Goal: Information Seeking & Learning: Learn about a topic

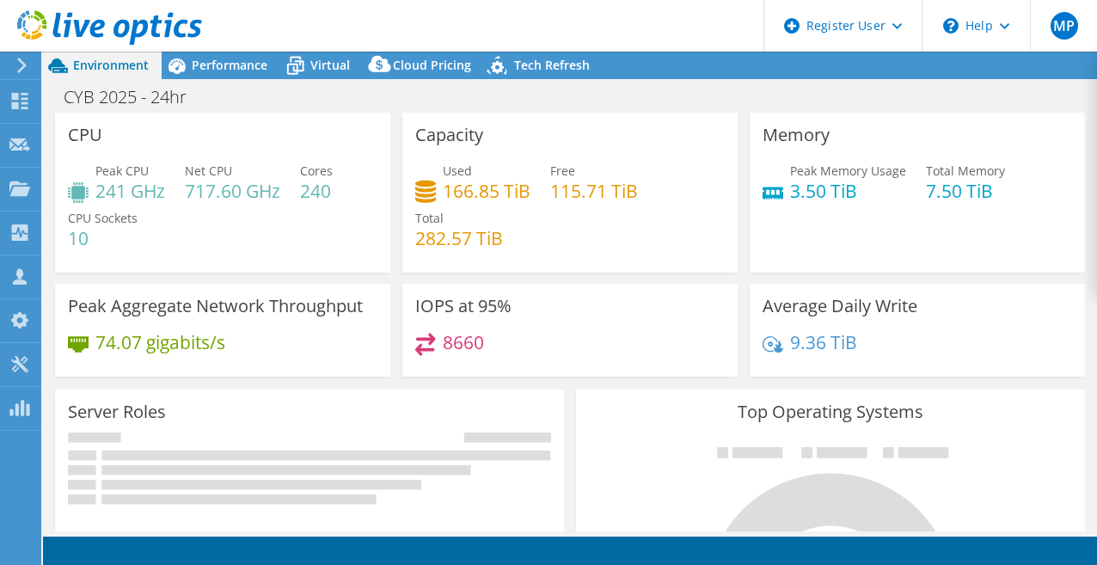
select select "USD"
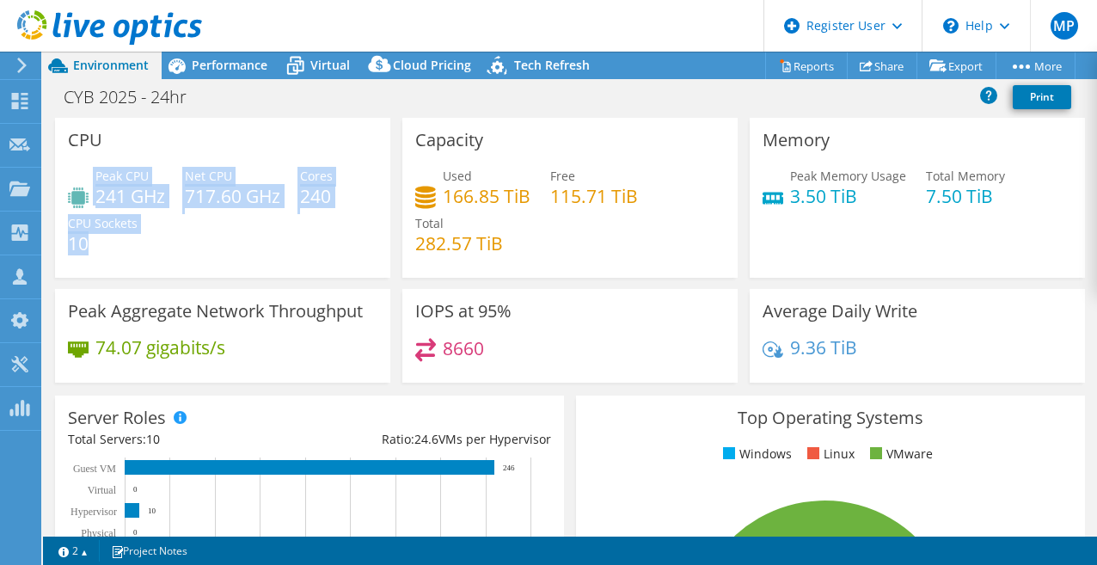
drag, startPoint x: 120, startPoint y: 241, endPoint x: 74, endPoint y: 163, distance: 89.8
click at [74, 164] on div "CPU Peak CPU 241 GHz Net CPU 717.60 GHz Cores 240 CPU Sockets 10" at bounding box center [222, 198] width 335 height 160
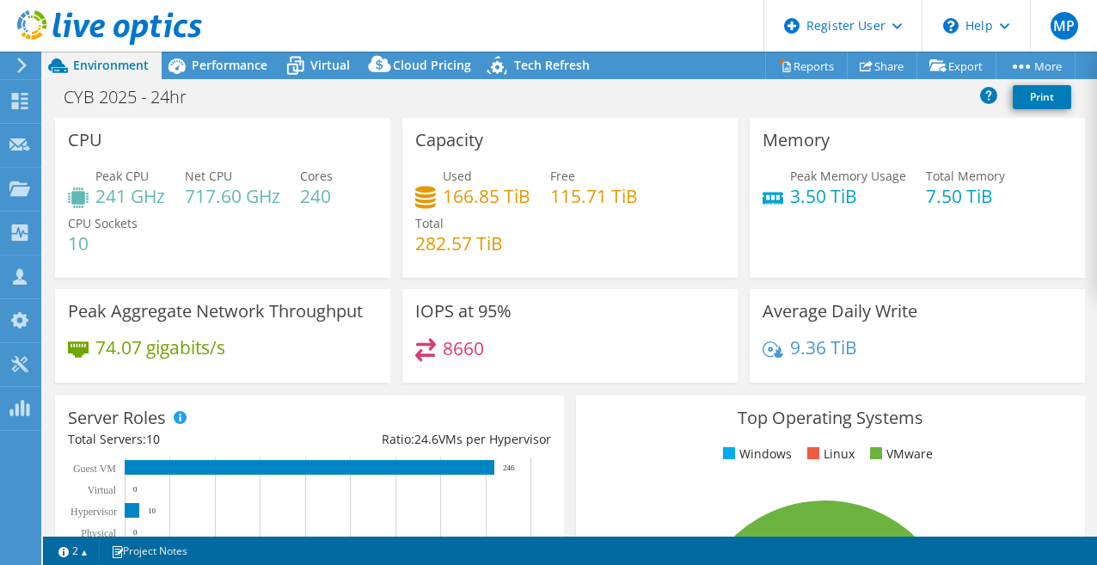
drag, startPoint x: 74, startPoint y: 163, endPoint x: 72, endPoint y: 145, distance: 18.1
click at [72, 145] on h3 "CPU" at bounding box center [85, 140] width 34 height 19
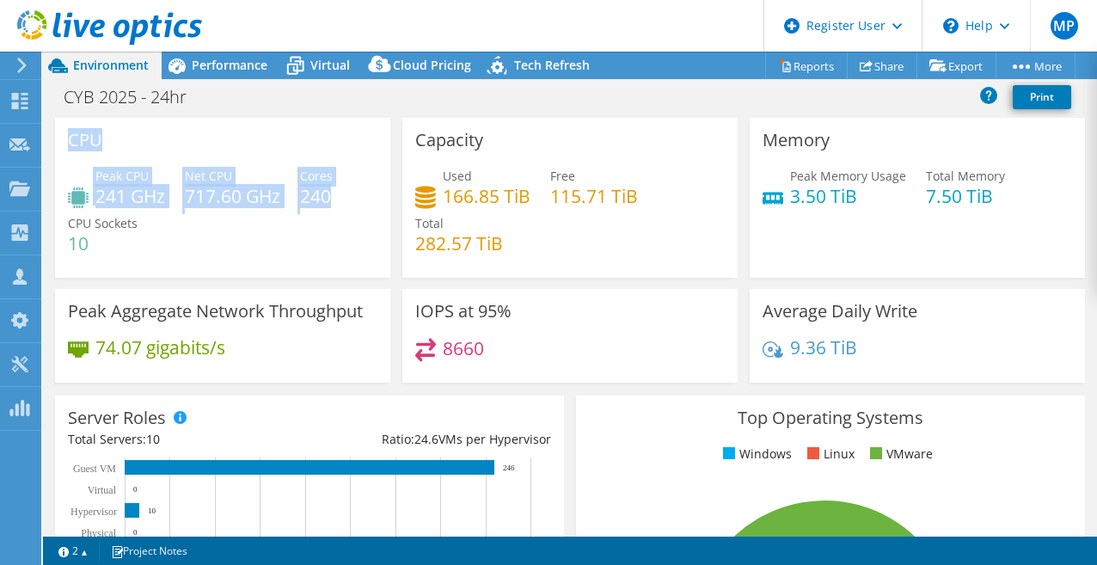
drag, startPoint x: 69, startPoint y: 138, endPoint x: 333, endPoint y: 204, distance: 272.2
click at [333, 204] on div "CPU Peak CPU 241 GHz Net CPU 717.60 GHz Cores 240 CPU Sockets 10" at bounding box center [222, 198] width 335 height 160
drag, startPoint x: 333, startPoint y: 204, endPoint x: 316, endPoint y: 189, distance: 21.9
copy div "CPU Peak CPU 241 GHz Net CPU 717.60 GHz Cores 240"
click at [284, 132] on div "CPU Peak CPU 241 GHz Net CPU 717.60 GHz Cores 240 CPU Sockets 10" at bounding box center [222, 198] width 335 height 160
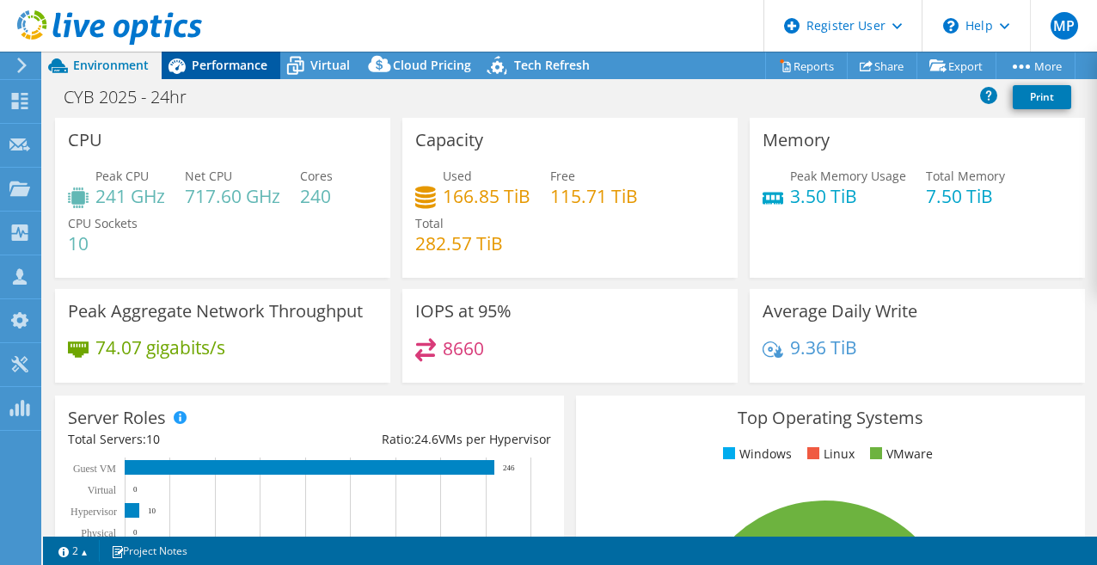
click at [242, 71] on span "Performance" at bounding box center [230, 65] width 76 height 16
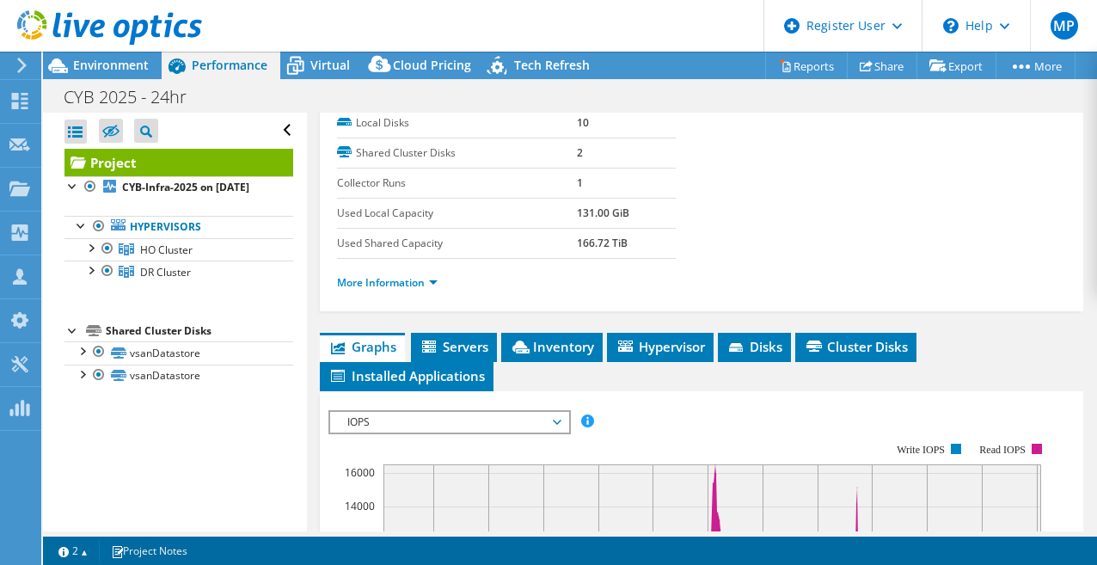
scroll to position [344, 0]
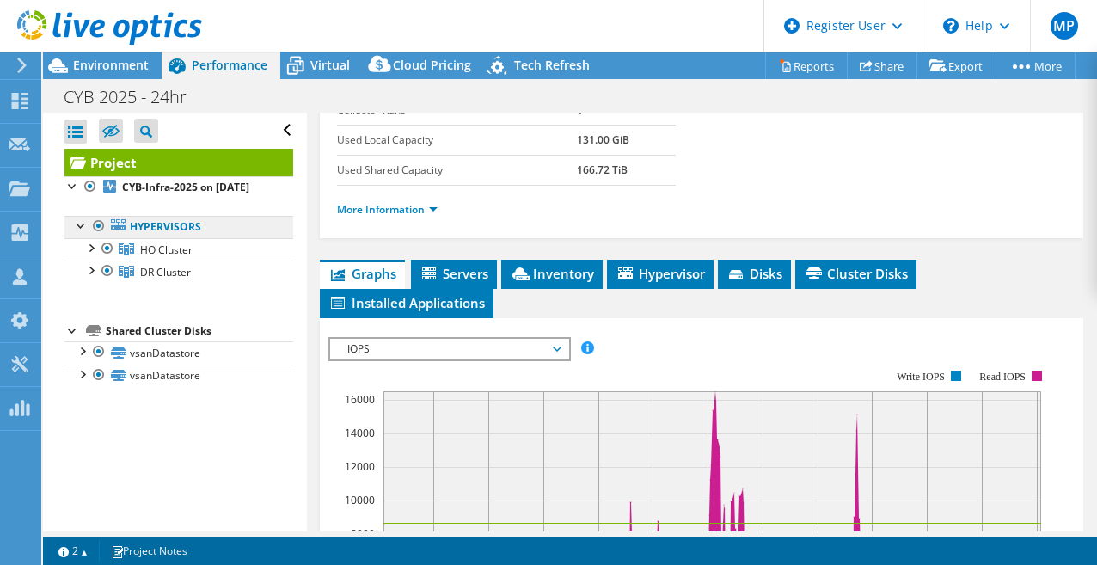
click at [188, 238] on link "Hypervisors" at bounding box center [178, 227] width 229 height 22
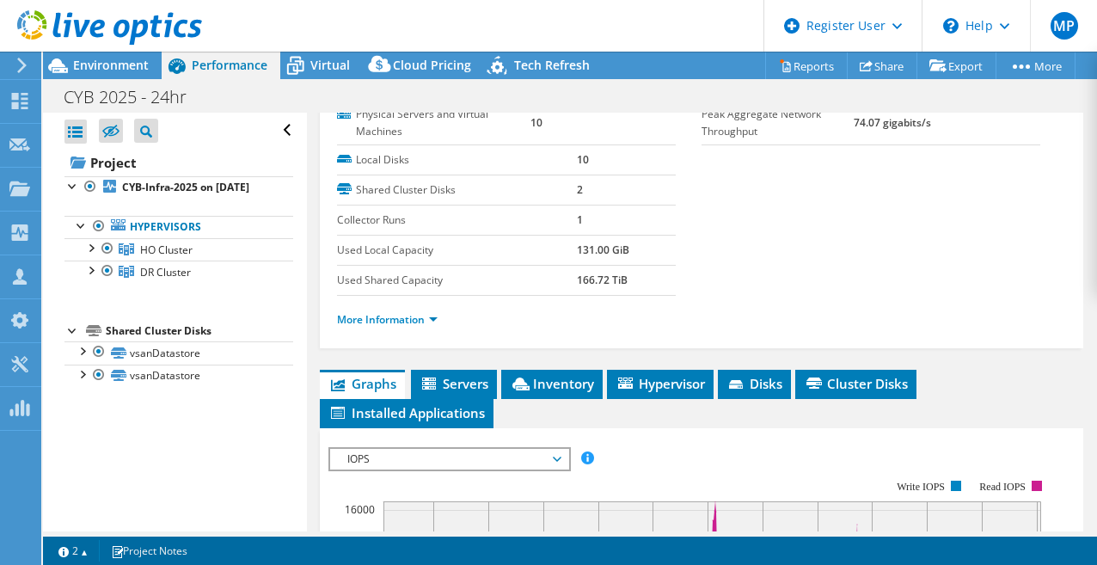
scroll to position [86, 0]
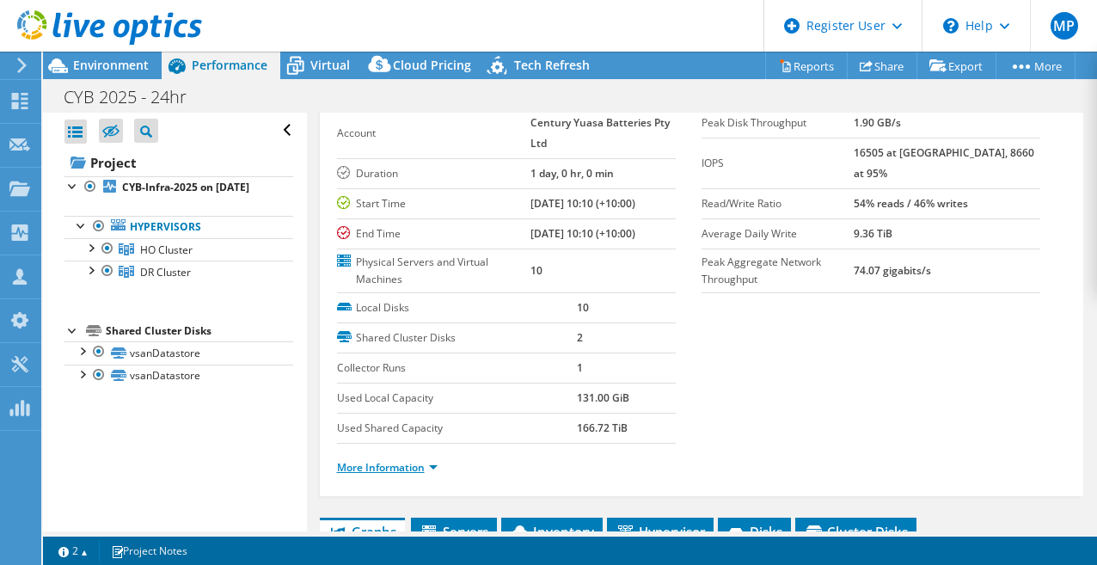
click at [421, 469] on link "More Information" at bounding box center [387, 467] width 101 height 15
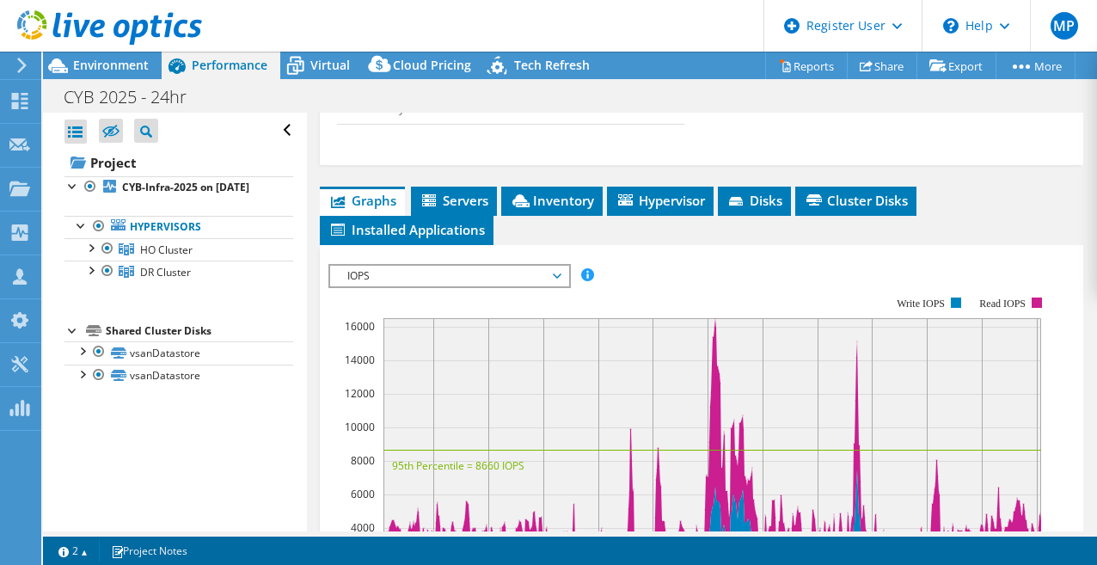
scroll to position [903, 0]
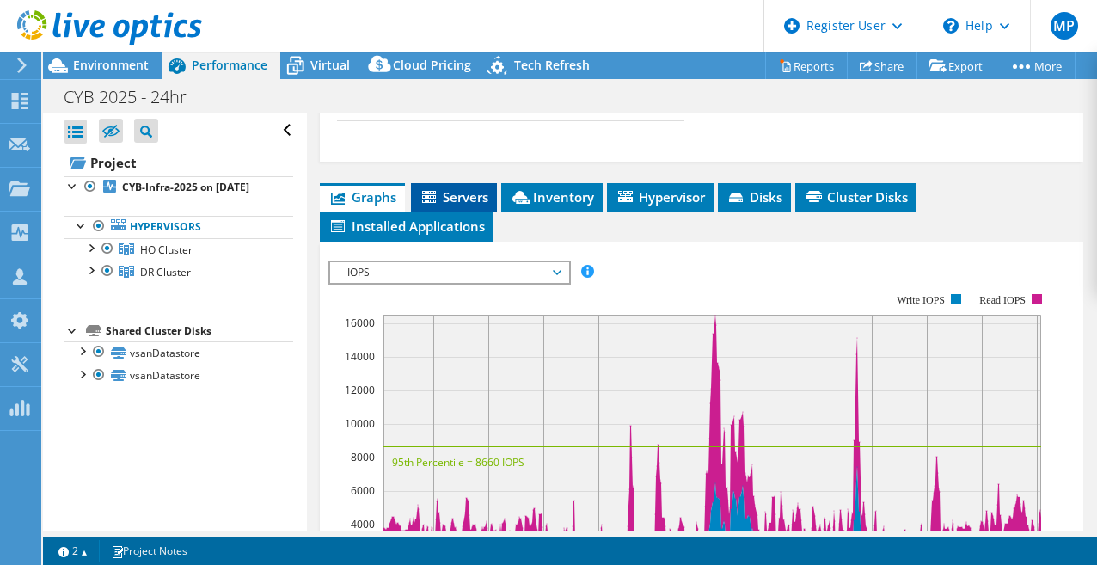
click at [443, 196] on span "Servers" at bounding box center [454, 196] width 69 height 17
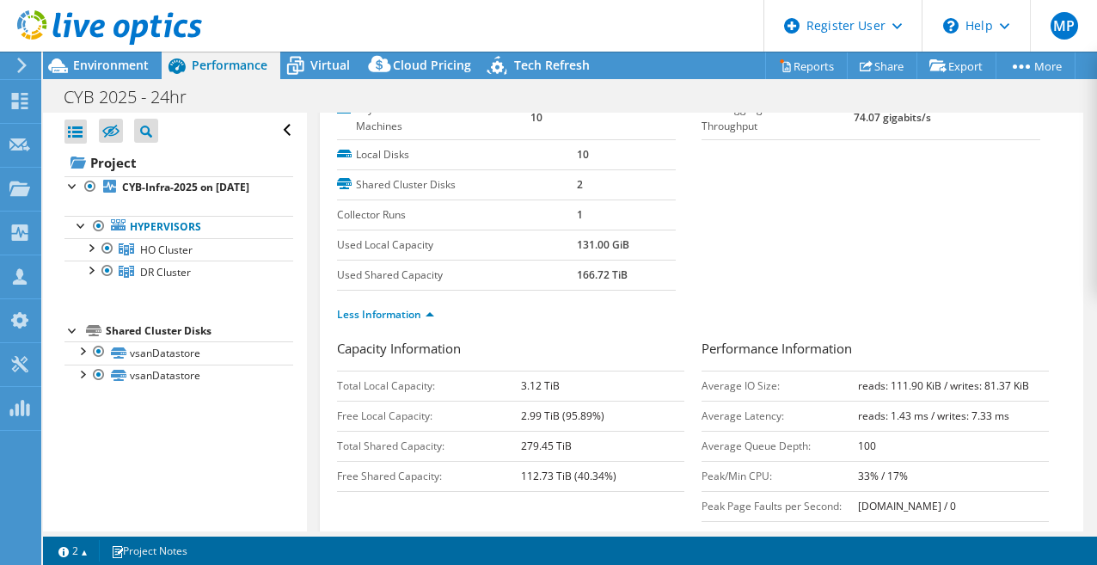
scroll to position [0, 0]
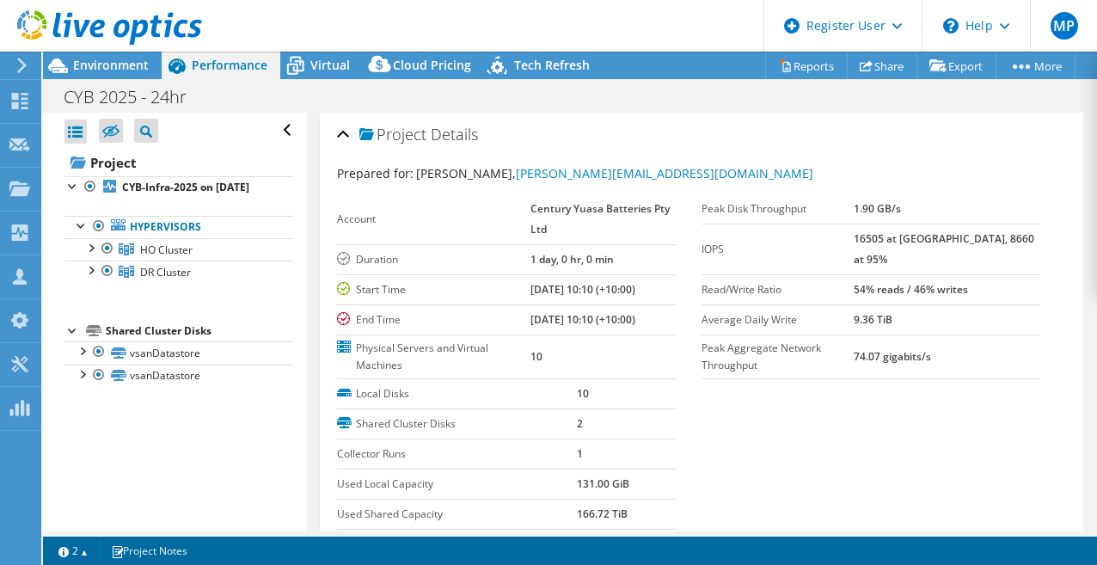
click at [342, 136] on div "Project Details" at bounding box center [702, 135] width 730 height 37
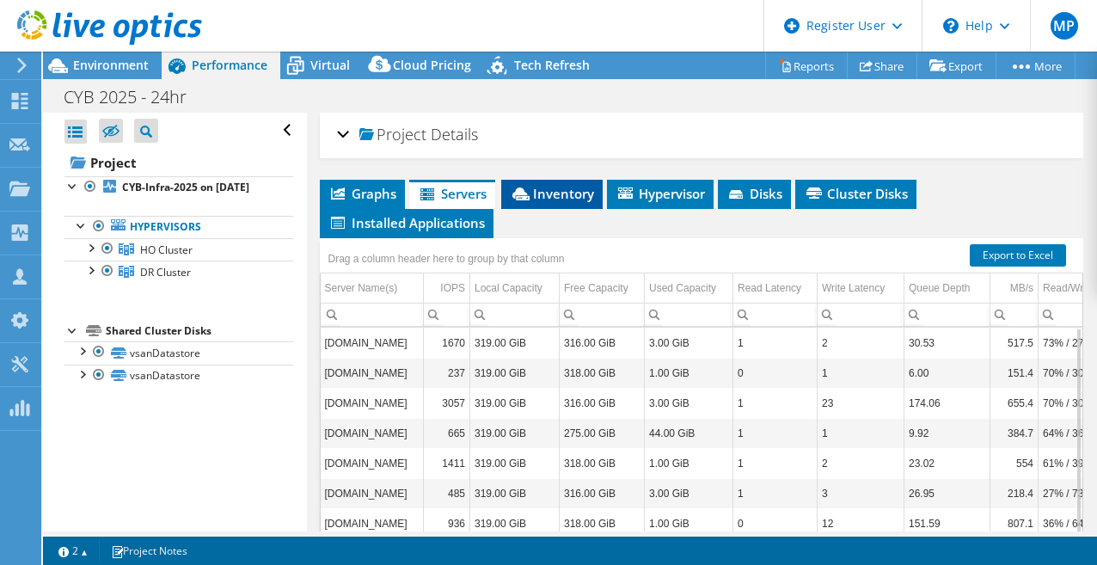
click at [576, 190] on span "Inventory" at bounding box center [552, 193] width 84 height 17
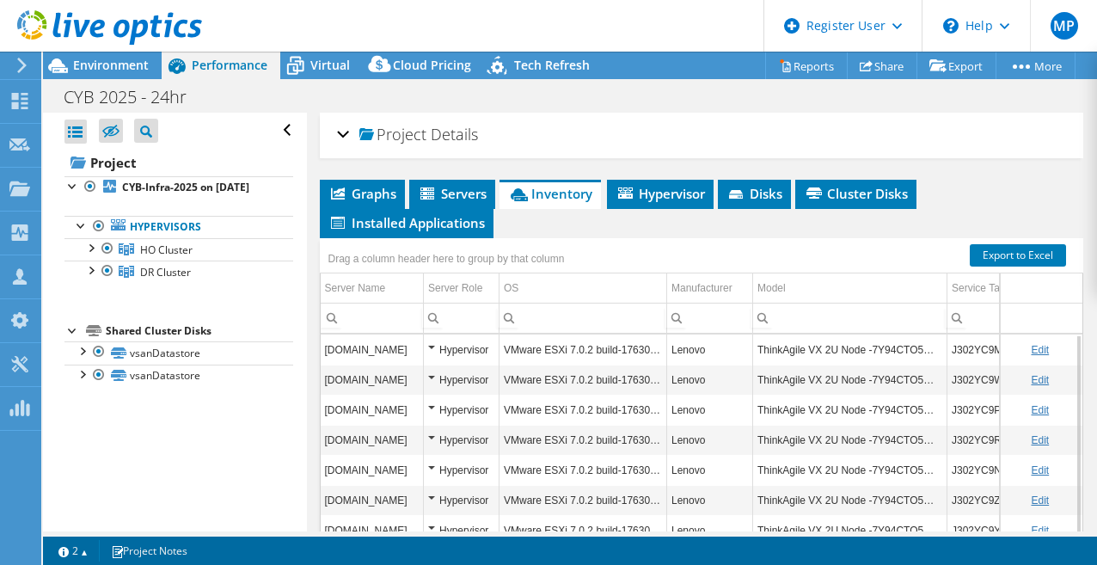
drag, startPoint x: 309, startPoint y: 62, endPoint x: 340, endPoint y: 83, distance: 37.7
click at [309, 62] on icon at bounding box center [295, 66] width 30 height 30
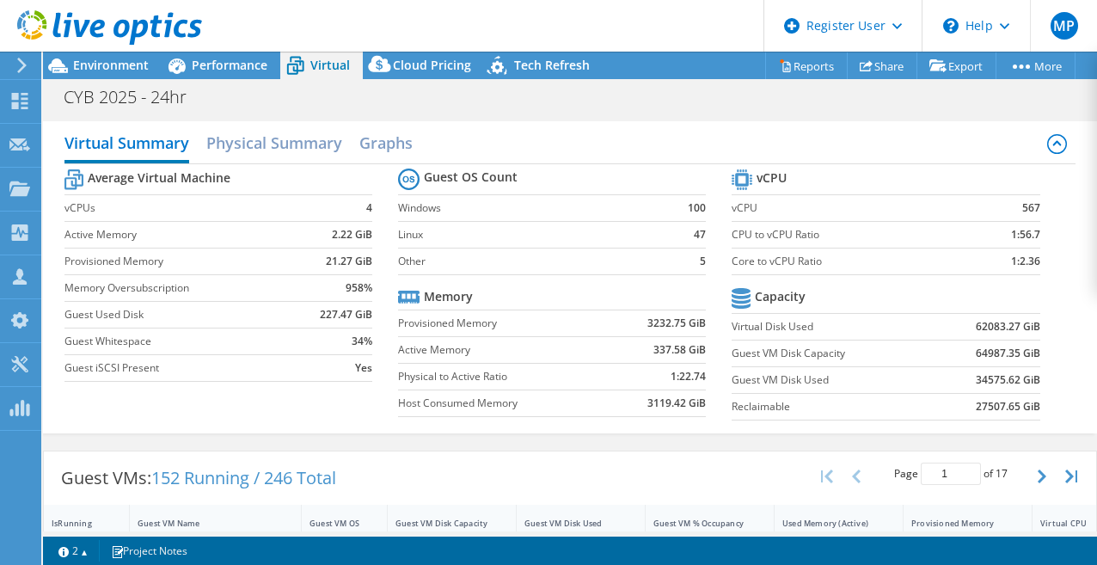
click at [427, 204] on label "Windows" at bounding box center [531, 208] width 267 height 17
click at [247, 145] on h2 "Physical Summary" at bounding box center [274, 145] width 136 height 38
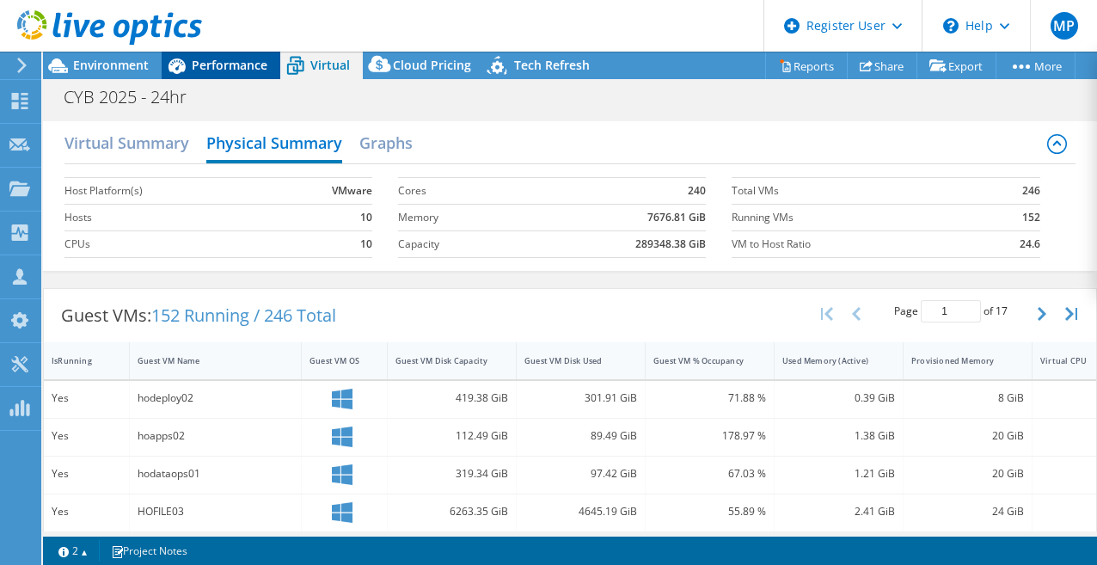
click at [212, 70] on span "Performance" at bounding box center [230, 65] width 76 height 16
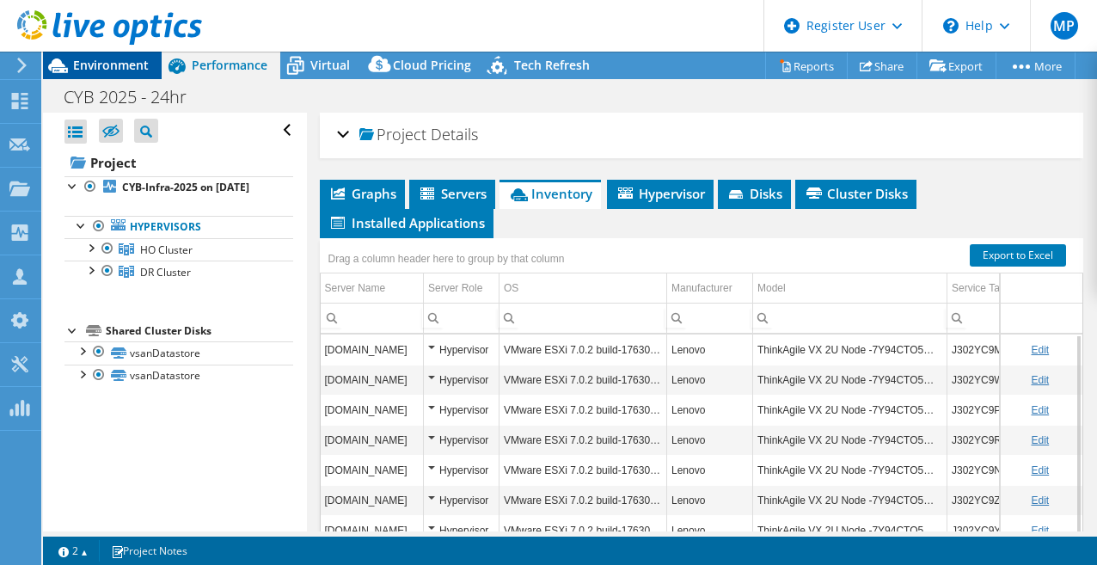
click at [119, 69] on span "Environment" at bounding box center [111, 65] width 76 height 16
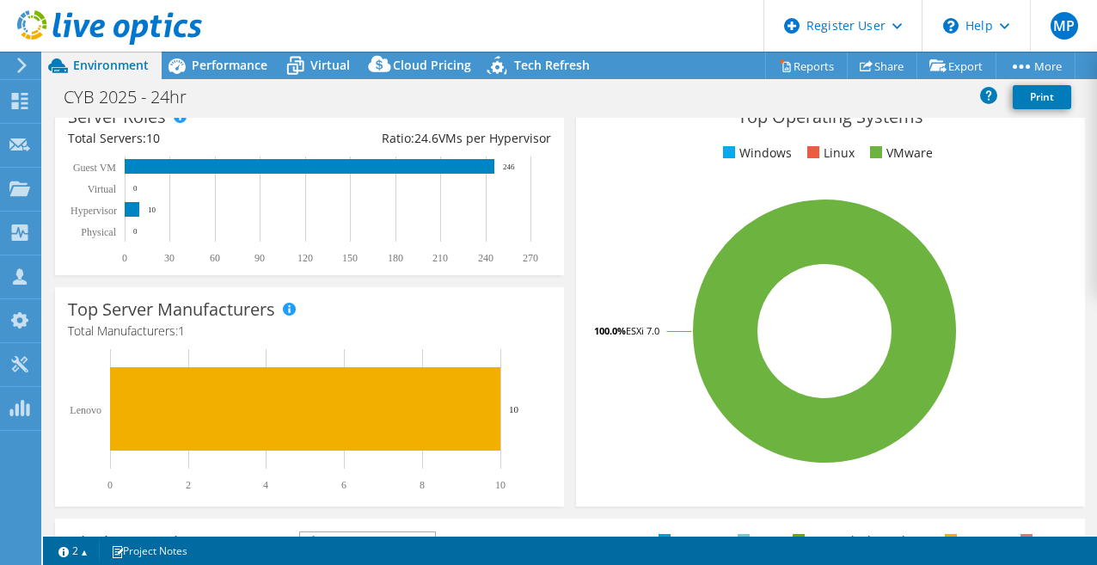
scroll to position [559, 0]
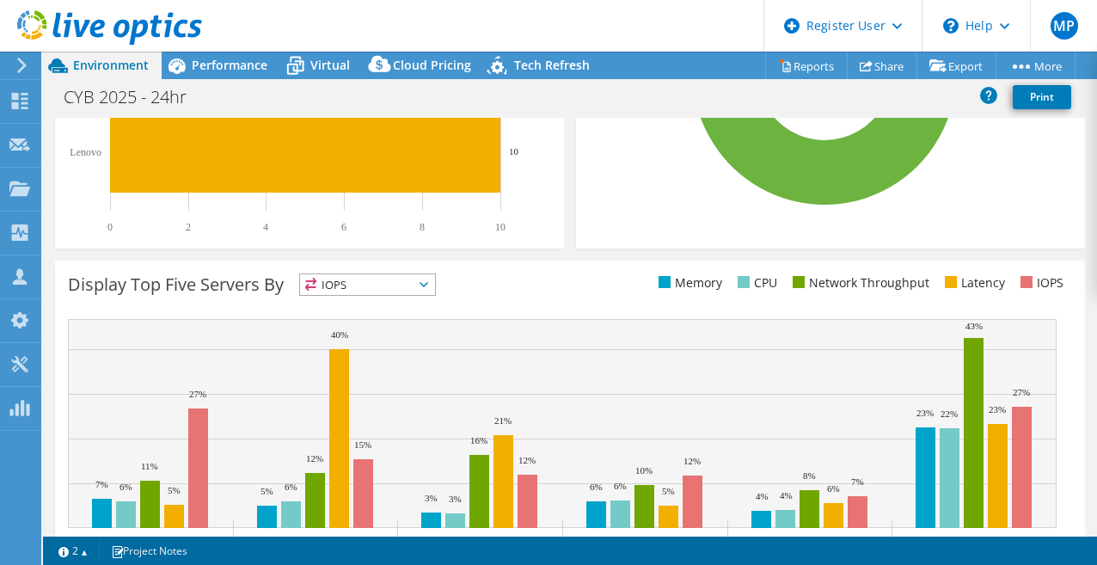
click at [359, 292] on span "IOPS" at bounding box center [367, 284] width 135 height 21
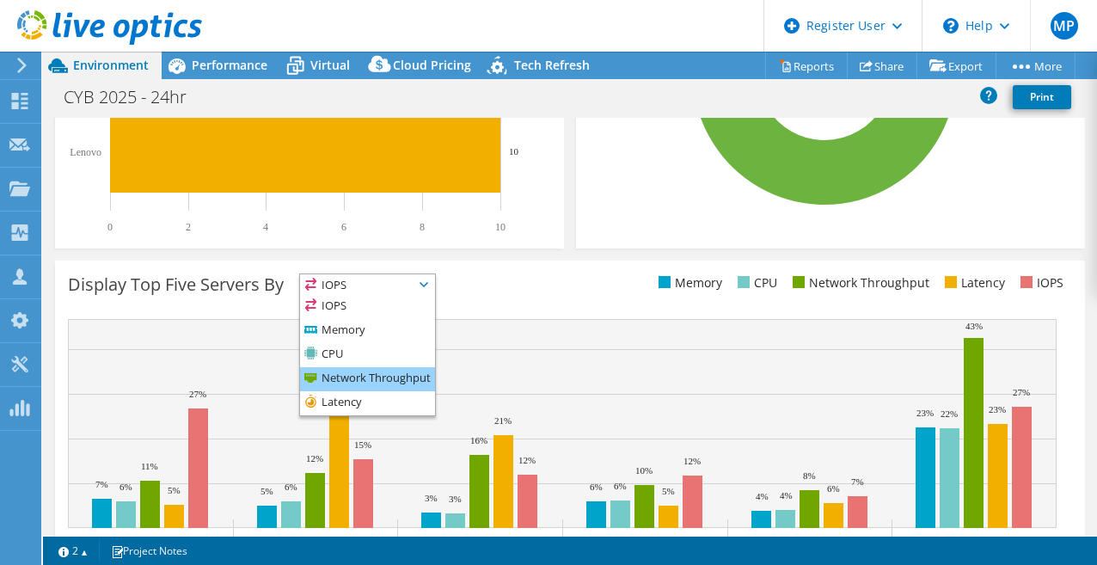
click at [376, 376] on li "Network Throughput" at bounding box center [367, 379] width 135 height 24
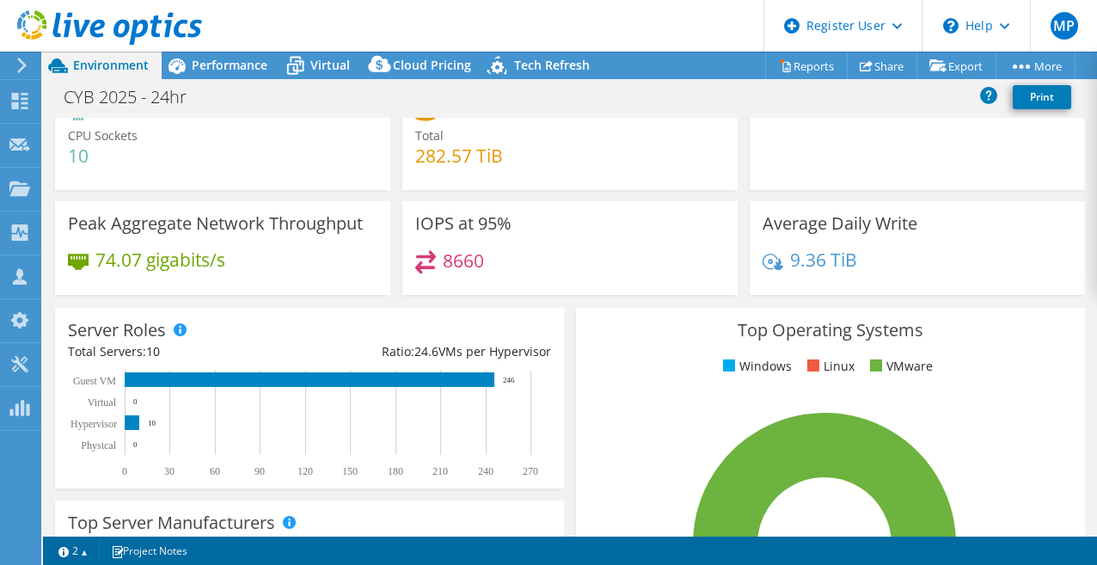
scroll to position [0, 0]
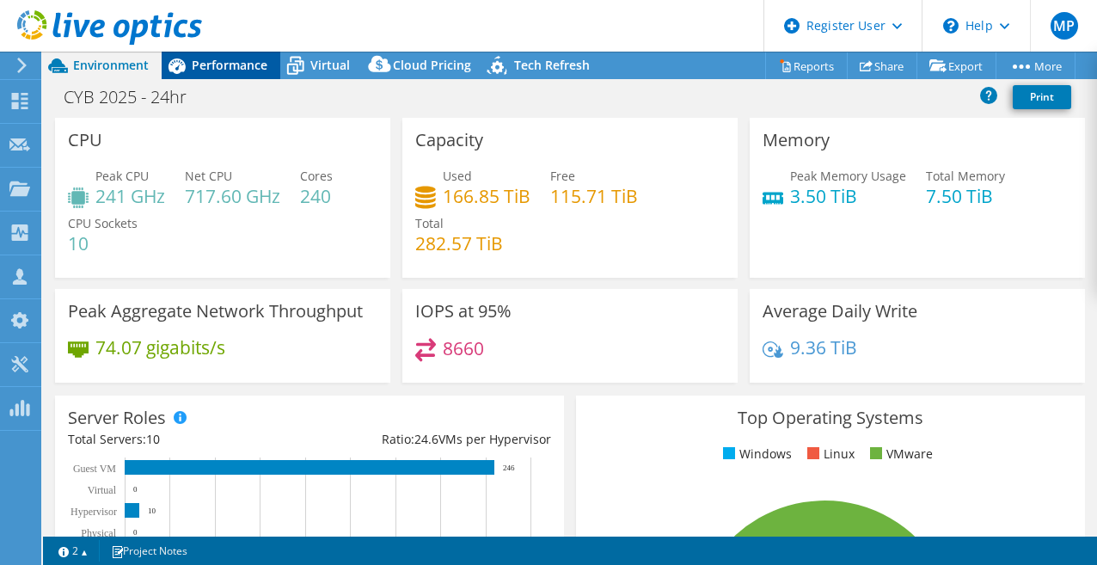
click at [212, 74] on div "Performance" at bounding box center [221, 66] width 119 height 28
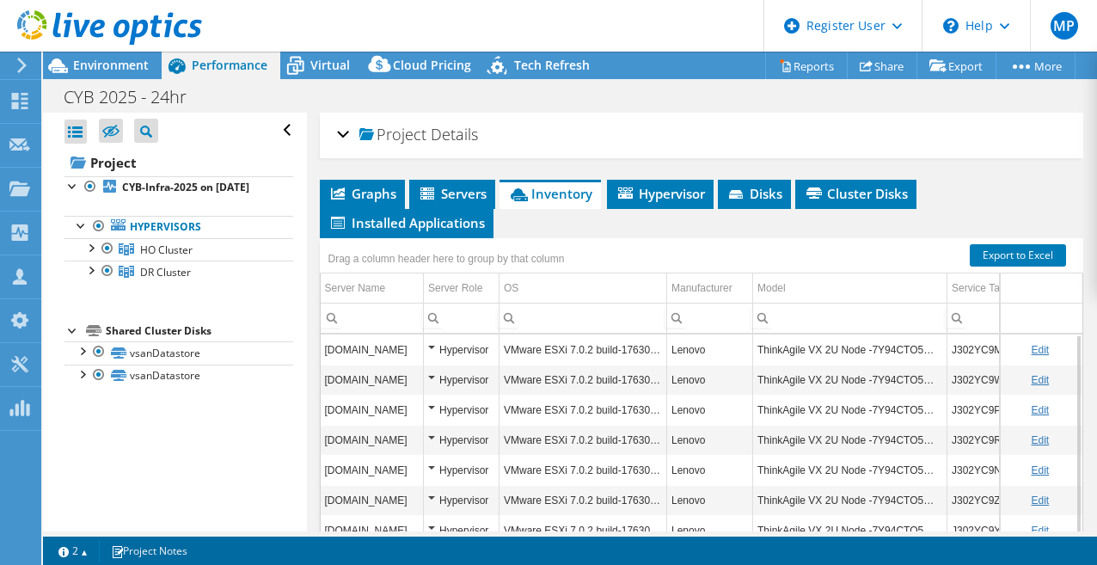
click at [279, 127] on div "Open All Close All Hide Excluded Nodes Project Tree Filter" at bounding box center [178, 131] width 229 height 36
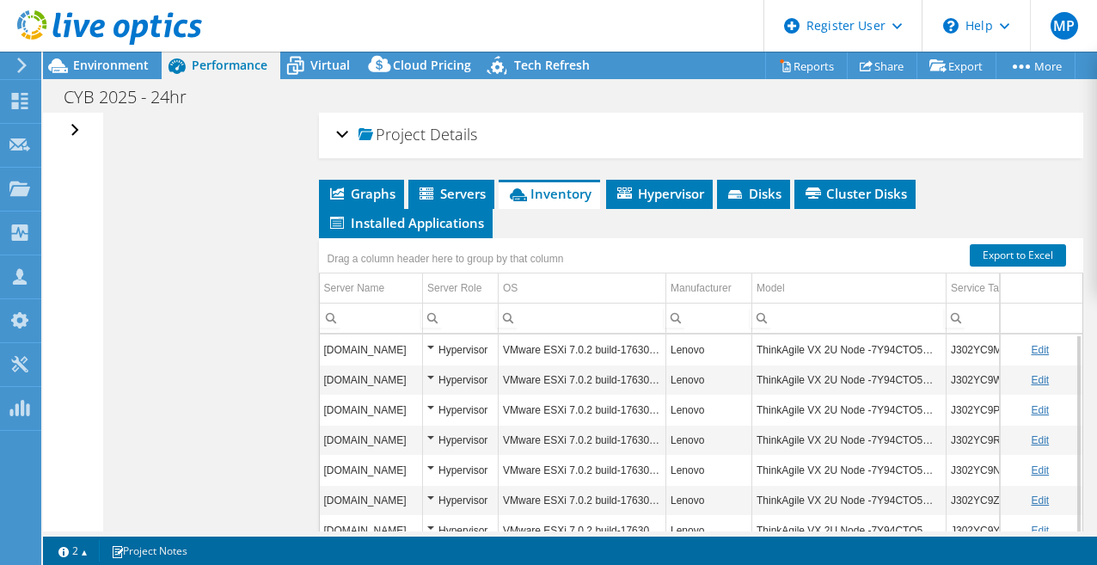
click at [70, 132] on div "Open All Close All Hide Excluded Nodes Project Tree Filter" at bounding box center [76, 131] width 25 height 36
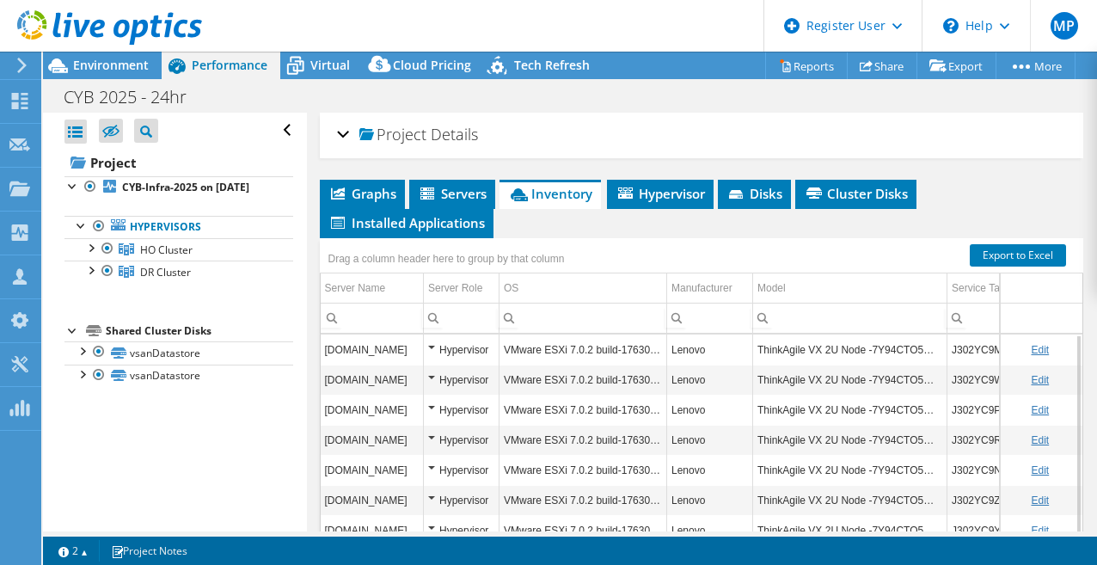
click at [592, 192] on span "Inventory" at bounding box center [550, 193] width 84 height 17
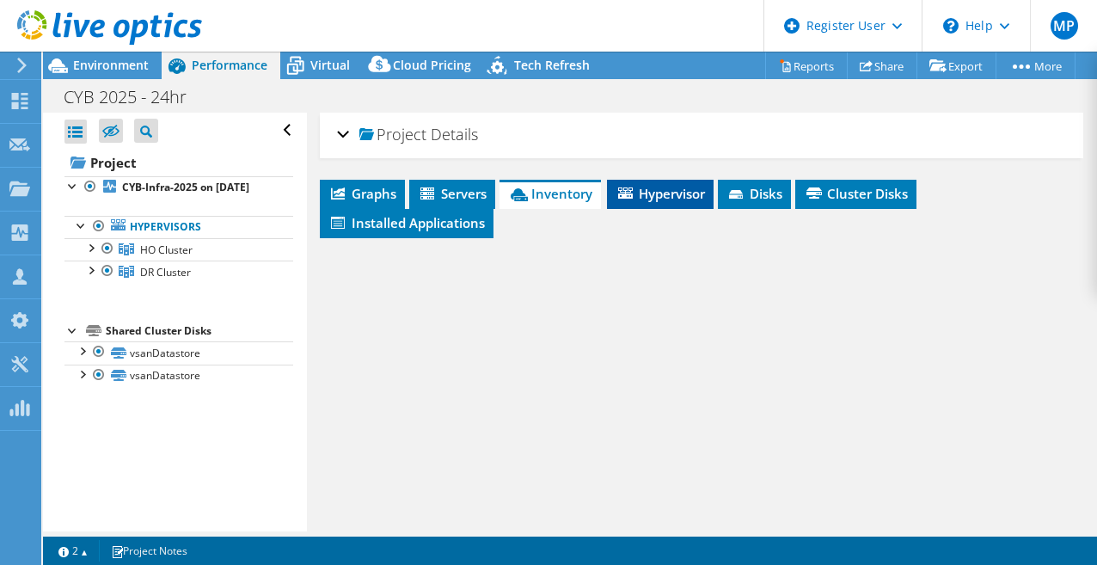
click at [654, 192] on span "Hypervisor" at bounding box center [660, 193] width 89 height 17
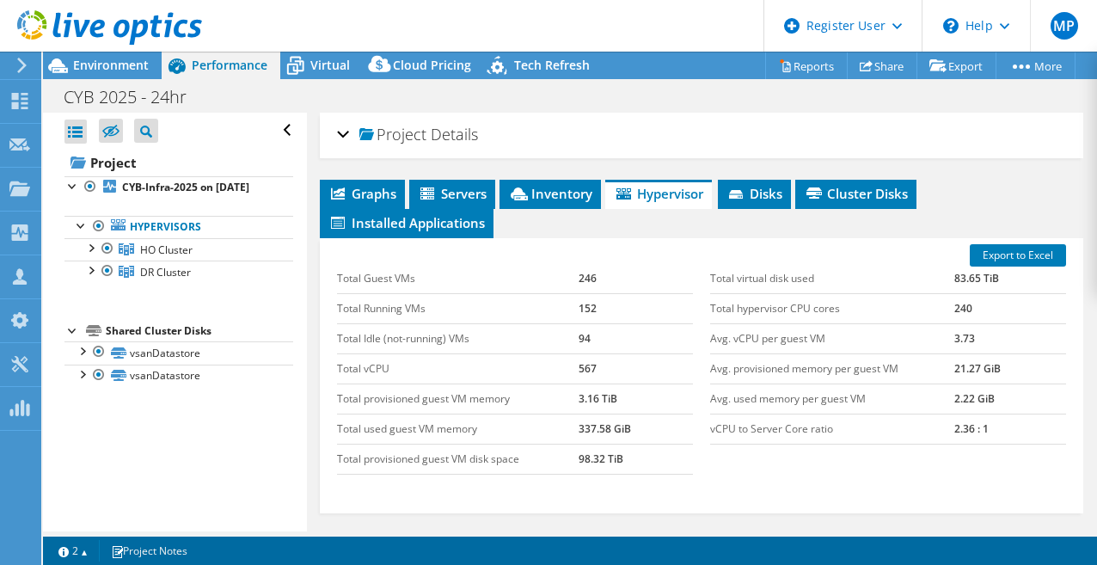
click at [571, 368] on td "Total vCPU" at bounding box center [458, 368] width 242 height 30
click at [584, 367] on td "567" at bounding box center [636, 368] width 114 height 30
copy td "567"
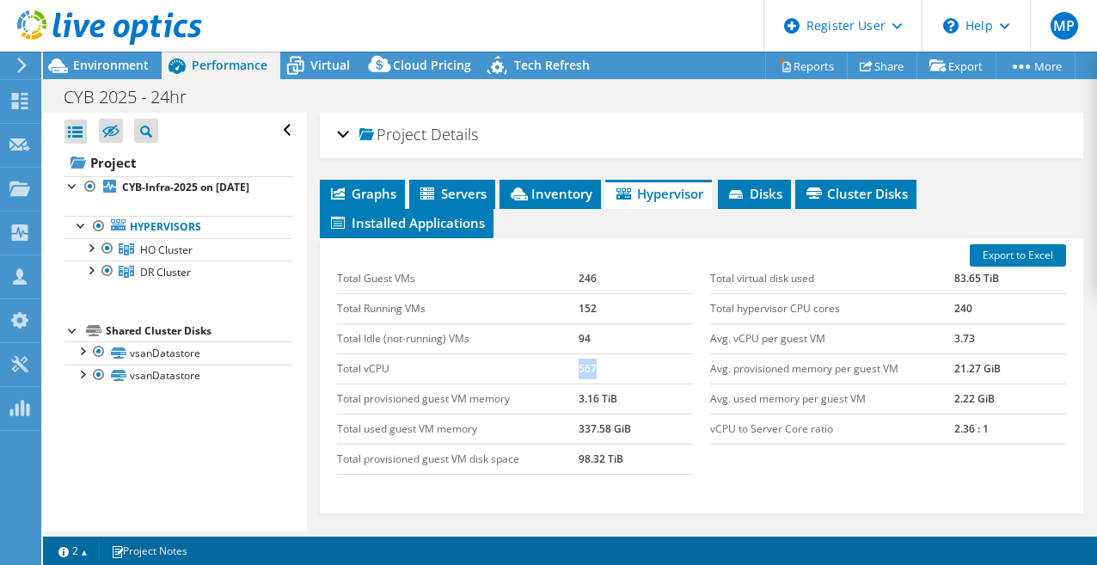
click at [611, 372] on td "567" at bounding box center [636, 368] width 114 height 30
click at [446, 188] on span "Servers" at bounding box center [452, 193] width 69 height 17
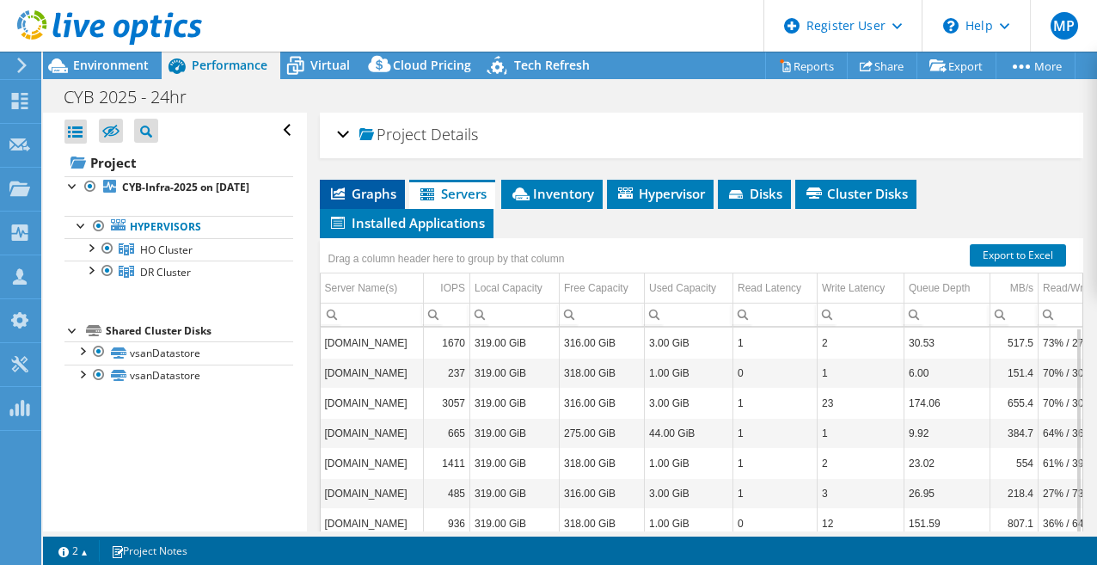
click at [365, 199] on span "Graphs" at bounding box center [363, 193] width 68 height 17
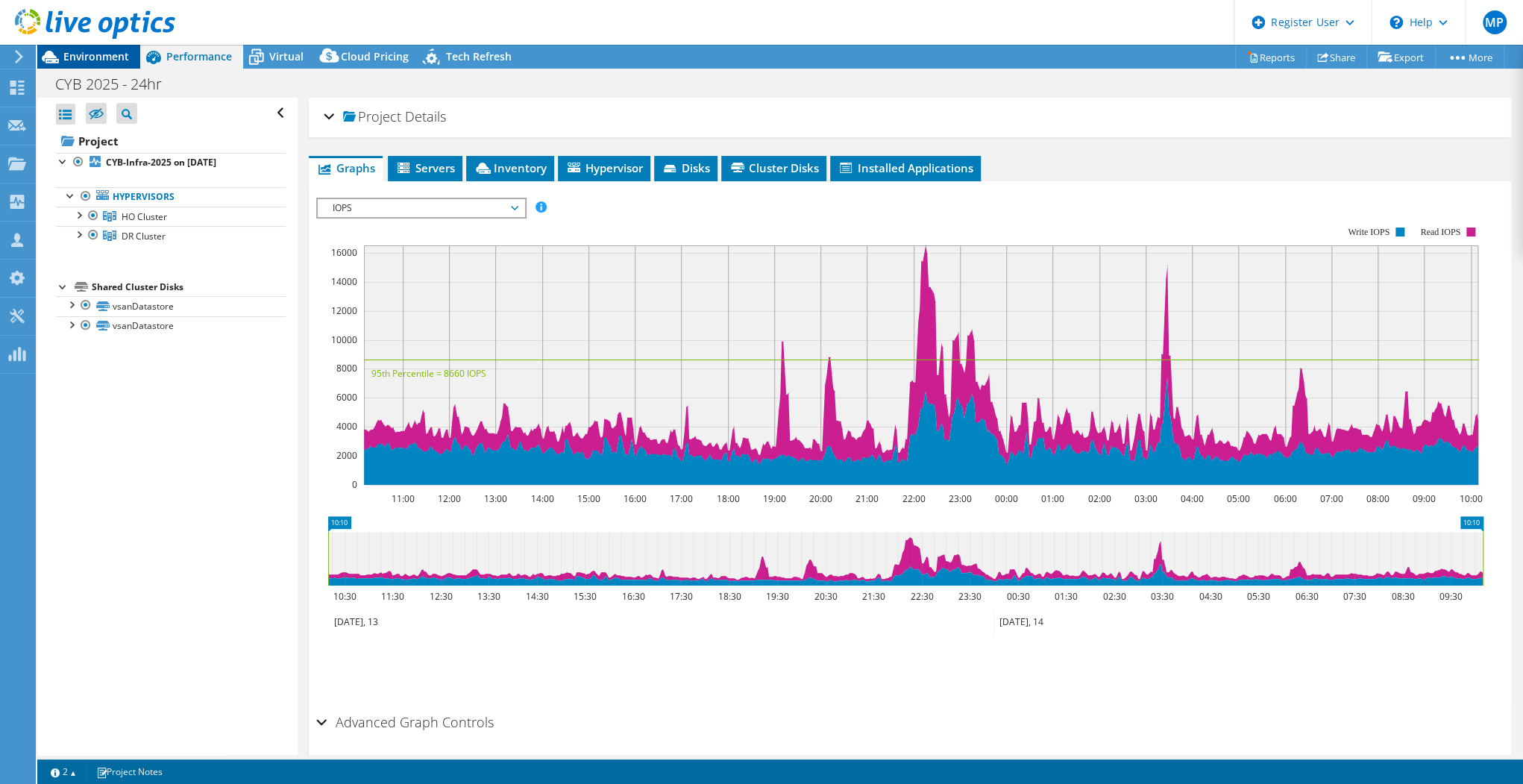
click at [56, 50] on icon at bounding box center [50, 57] width 26 height 26
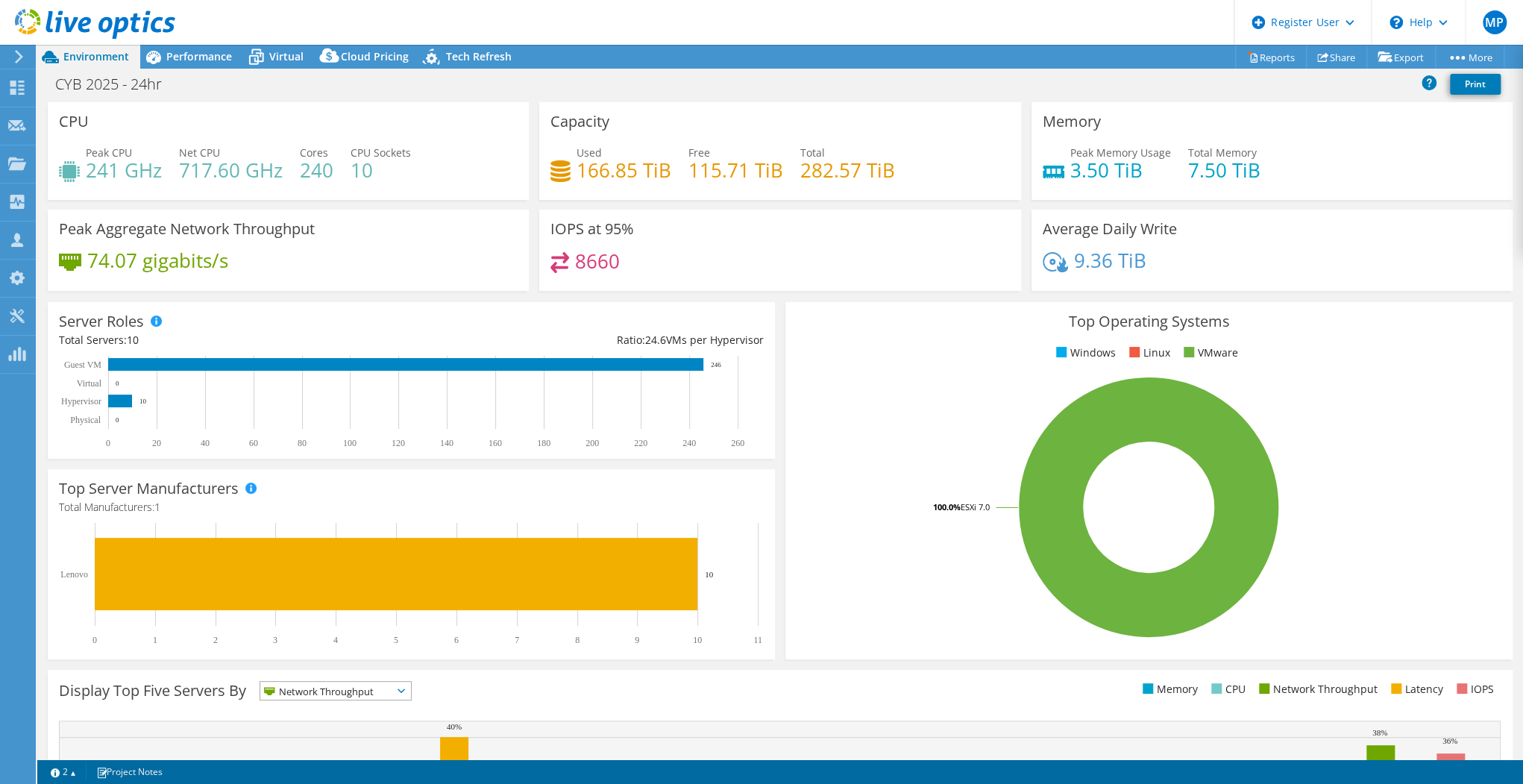
click at [23, 62] on icon at bounding box center [18, 56] width 11 height 13
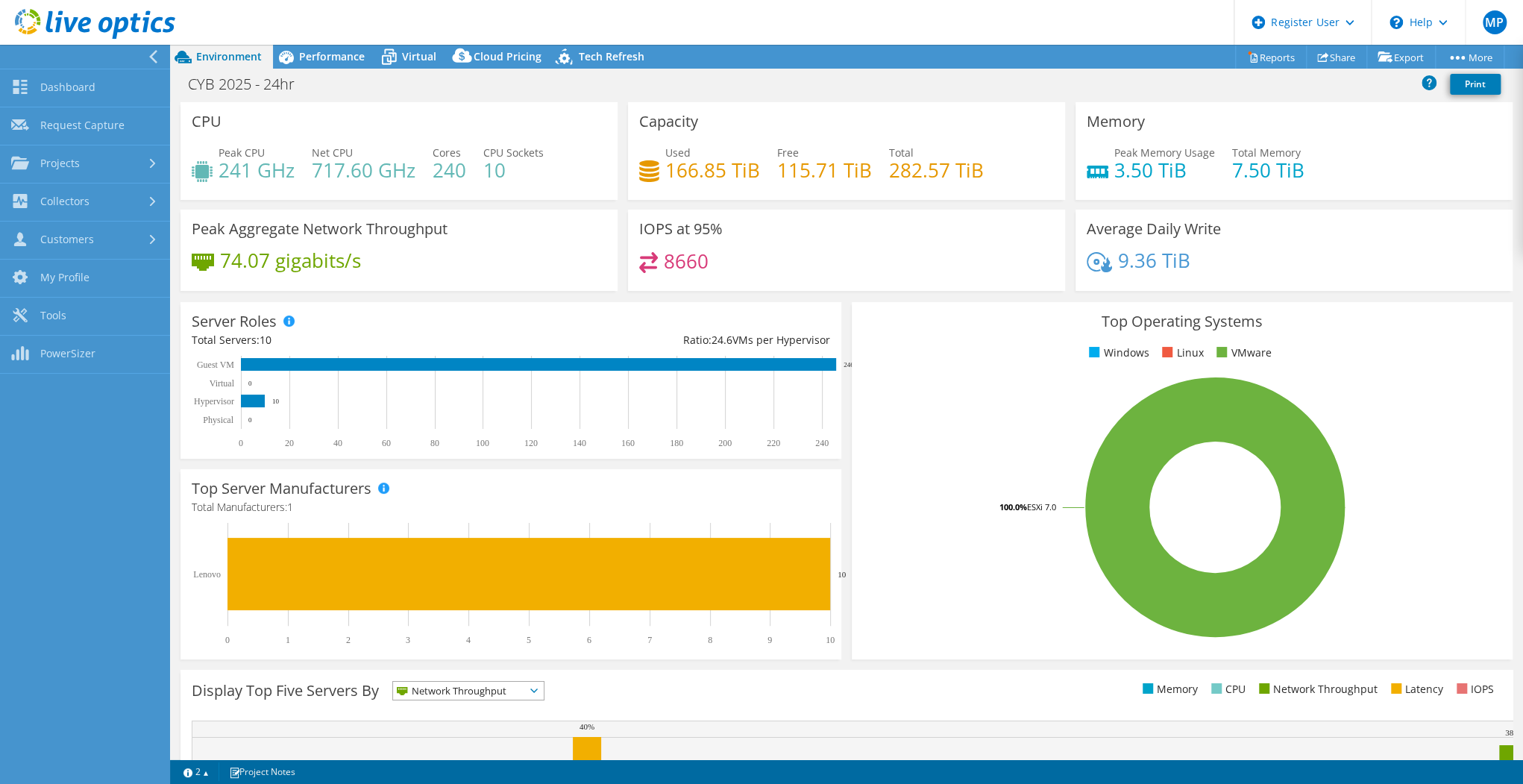
click at [122, 57] on div at bounding box center [82, 57] width 170 height 24
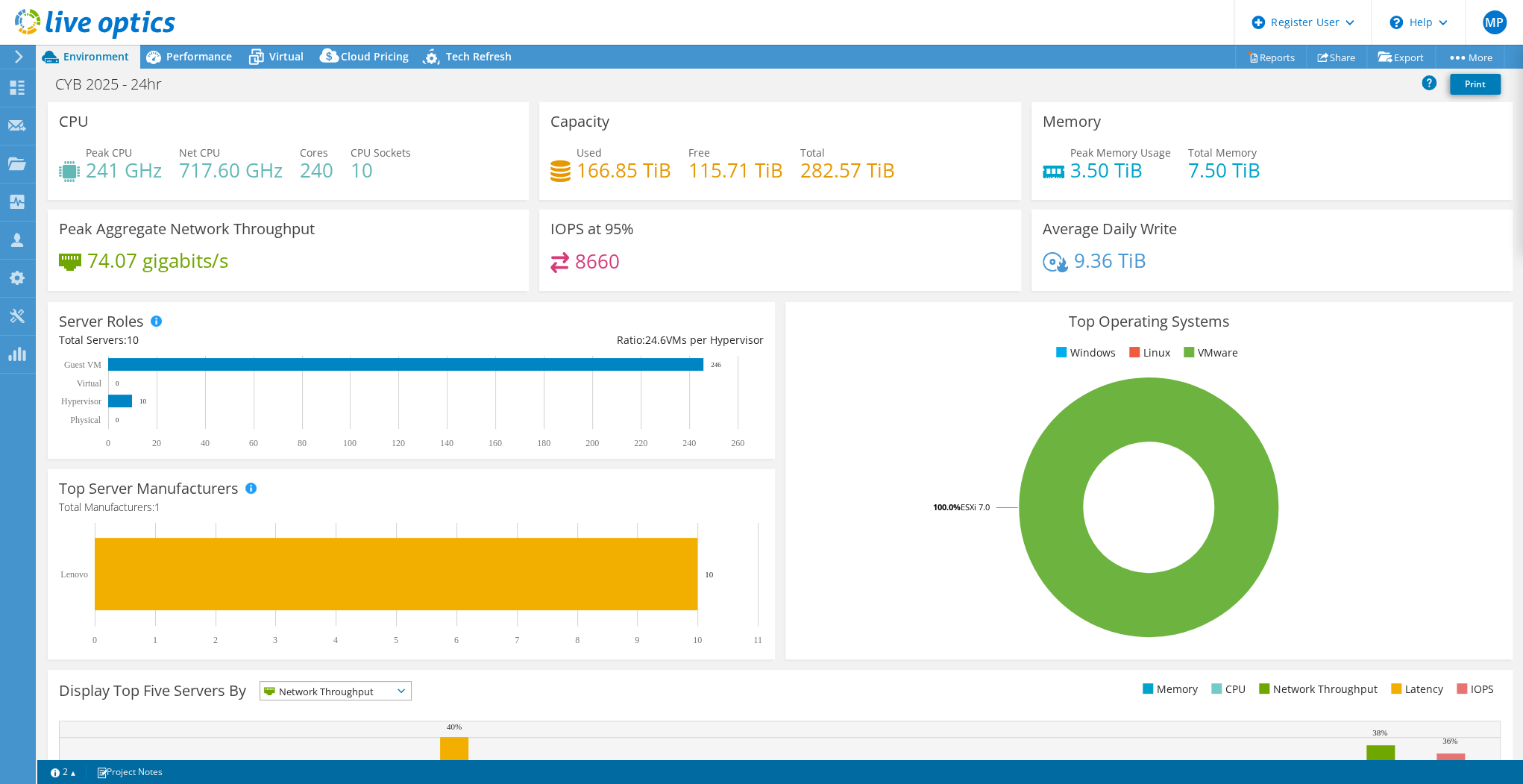
click at [134, 339] on span "10" at bounding box center [133, 340] width 12 height 14
click at [149, 59] on icon at bounding box center [154, 56] width 15 height 13
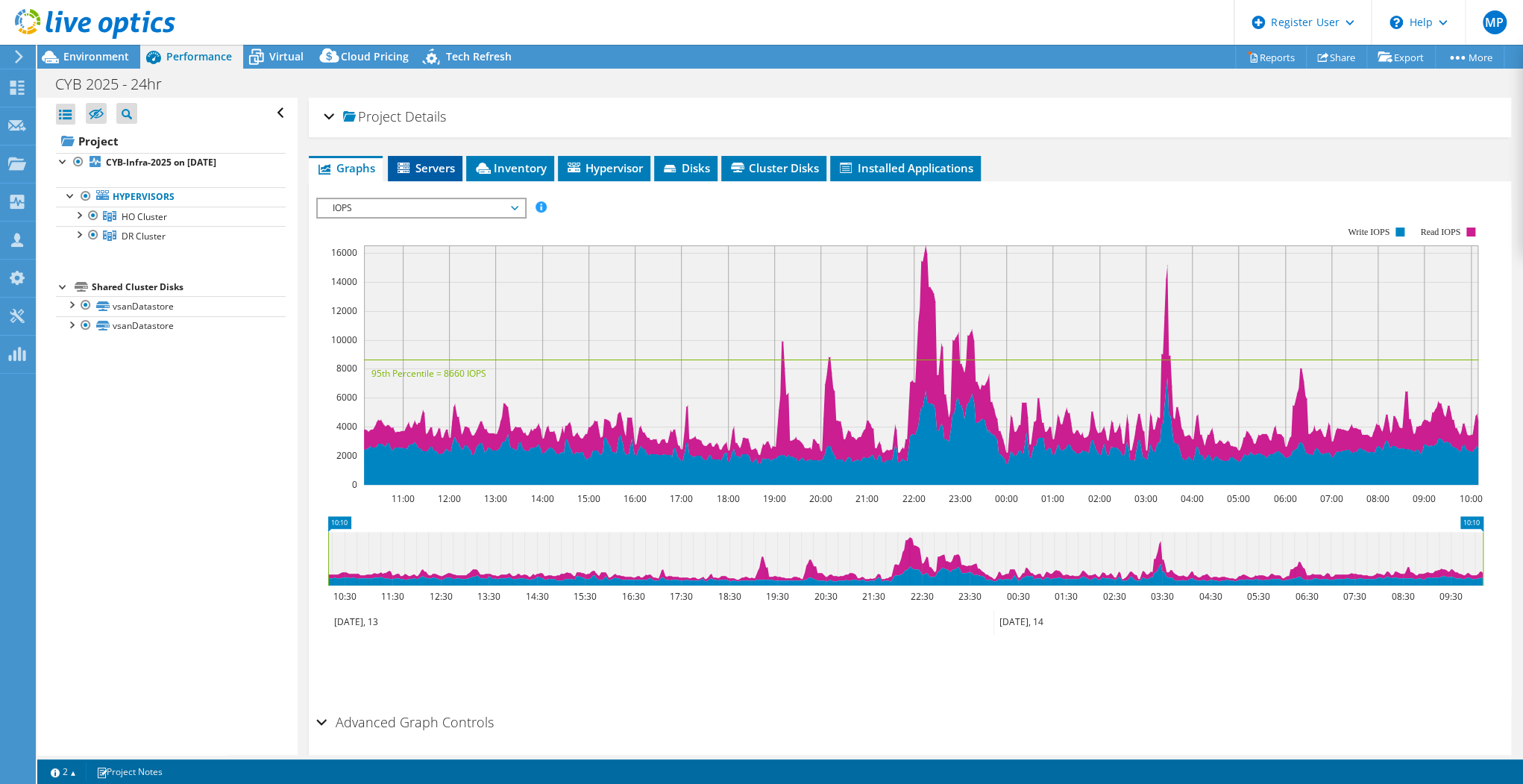
click at [439, 171] on span "Servers" at bounding box center [425, 167] width 60 height 15
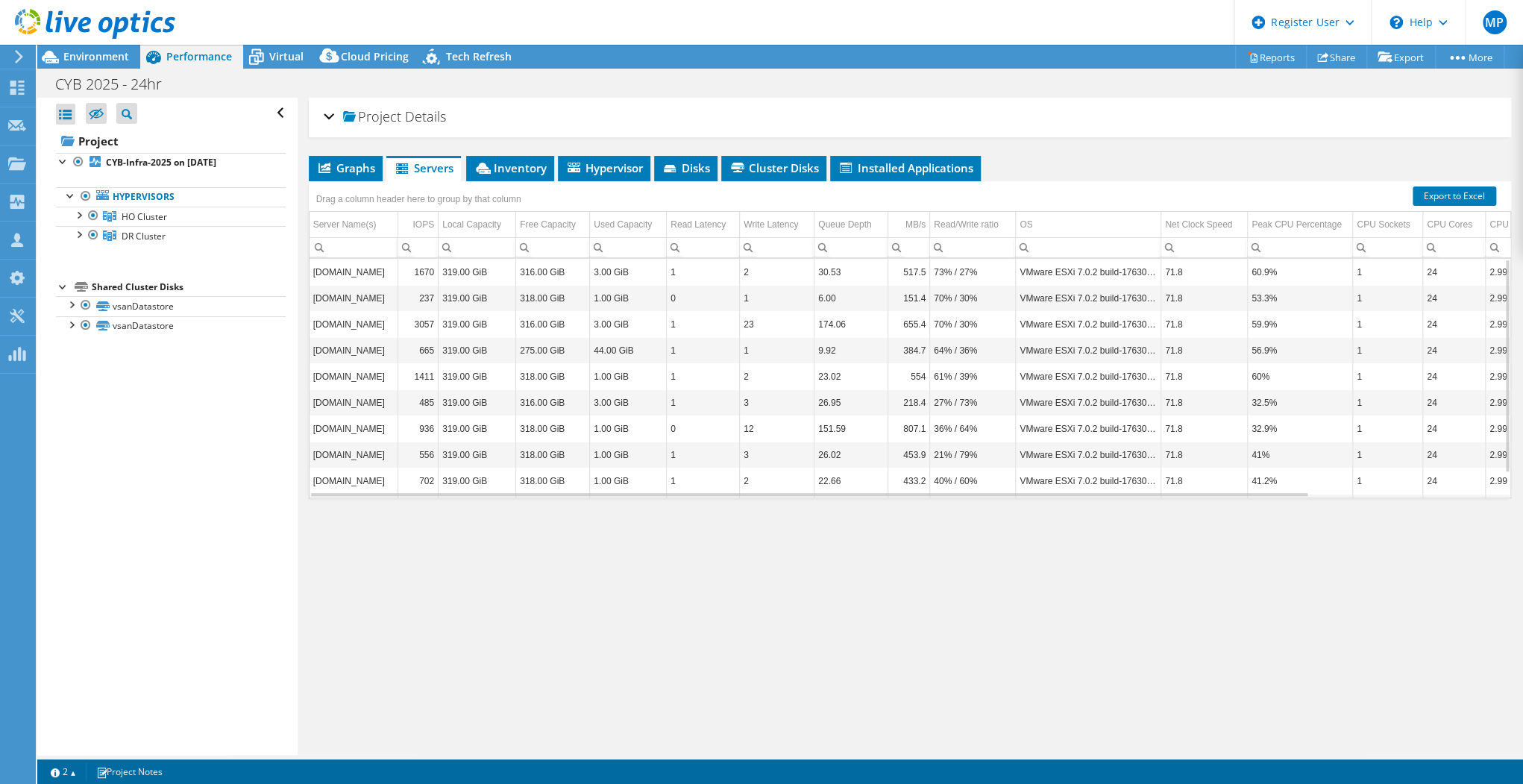
click at [346, 271] on td "[DOMAIN_NAME]" at bounding box center [354, 271] width 88 height 26
click at [351, 301] on td "[DOMAIN_NAME]" at bounding box center [354, 298] width 88 height 26
click at [351, 324] on td "[DOMAIN_NAME]" at bounding box center [354, 324] width 88 height 26
click at [349, 343] on td "[DOMAIN_NAME]" at bounding box center [354, 350] width 88 height 26
click at [352, 367] on td "[DOMAIN_NAME]" at bounding box center [354, 376] width 88 height 26
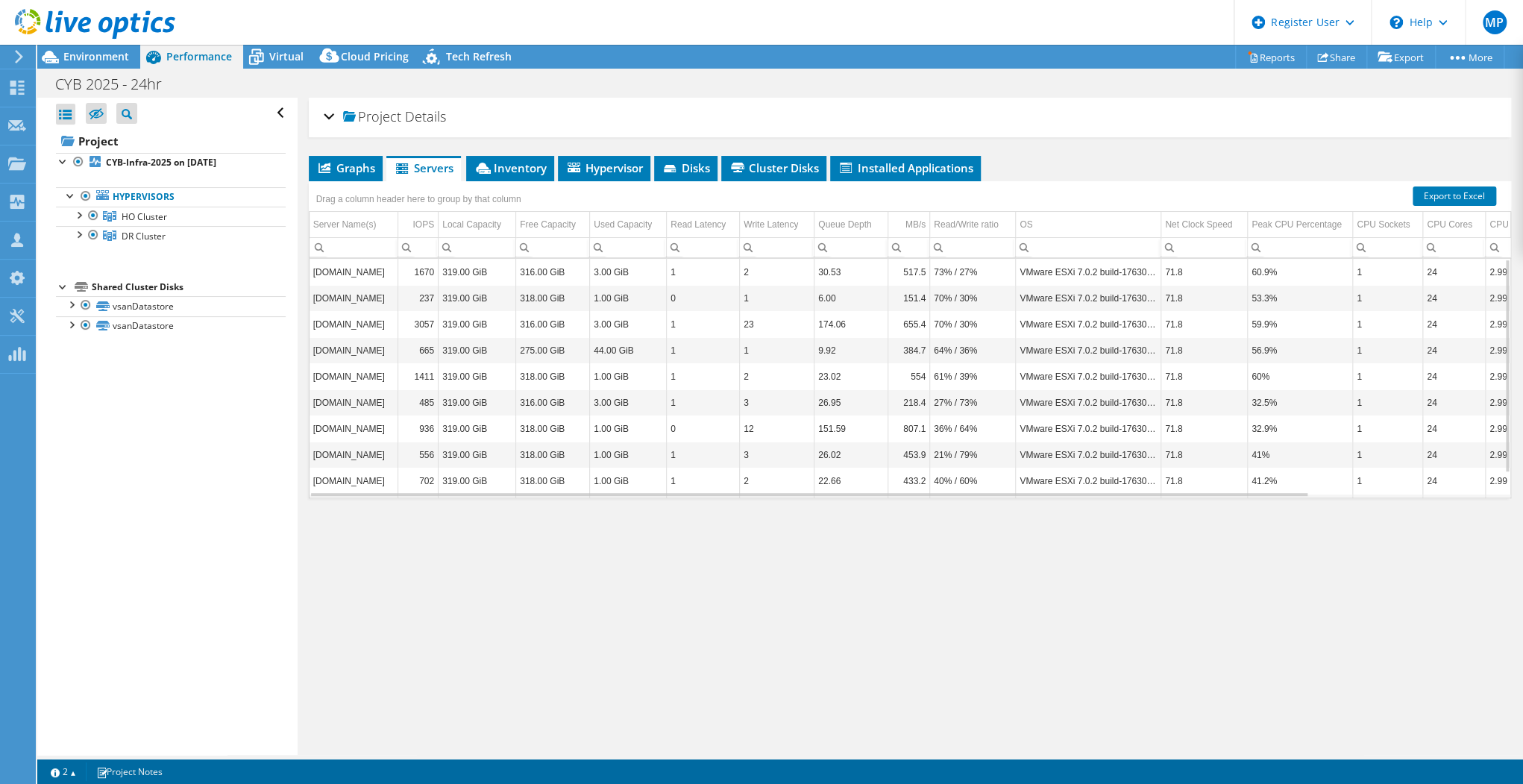
click at [359, 394] on td "[DOMAIN_NAME]" at bounding box center [354, 402] width 88 height 26
click at [358, 421] on td "[DOMAIN_NAME]" at bounding box center [354, 428] width 88 height 26
click at [356, 457] on td "[DOMAIN_NAME]" at bounding box center [354, 454] width 88 height 26
click at [364, 478] on td "[DOMAIN_NAME]" at bounding box center [354, 480] width 88 height 26
click at [735, 489] on div "Project Details Prepared for: [PERSON_NAME], [PERSON_NAME][EMAIL_ADDRESS][DOMAI…" at bounding box center [910, 427] width 1225 height 657
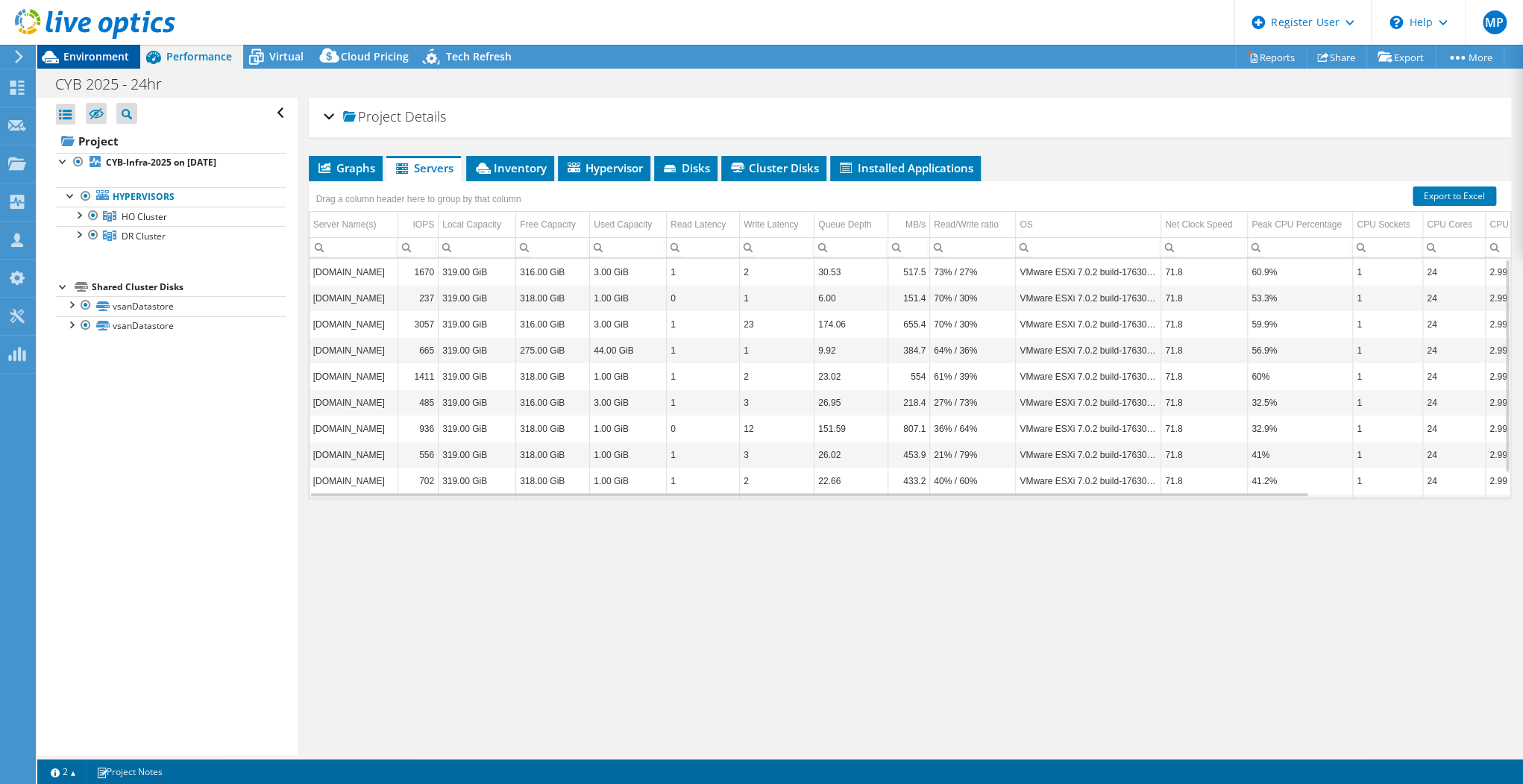
click at [104, 54] on span "Environment" at bounding box center [96, 56] width 66 height 14
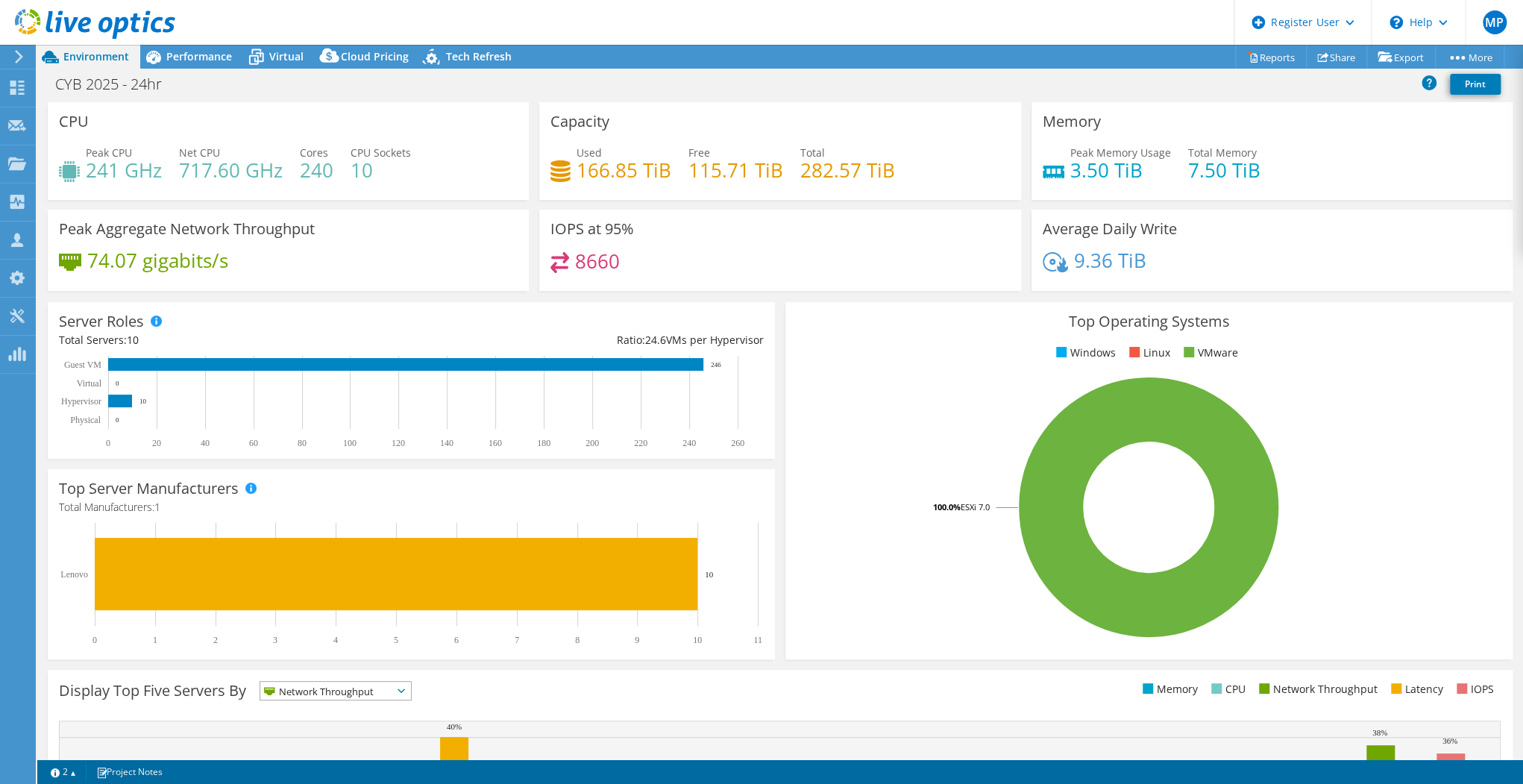
scroll to position [138, 0]
